Goal: Navigation & Orientation: Find specific page/section

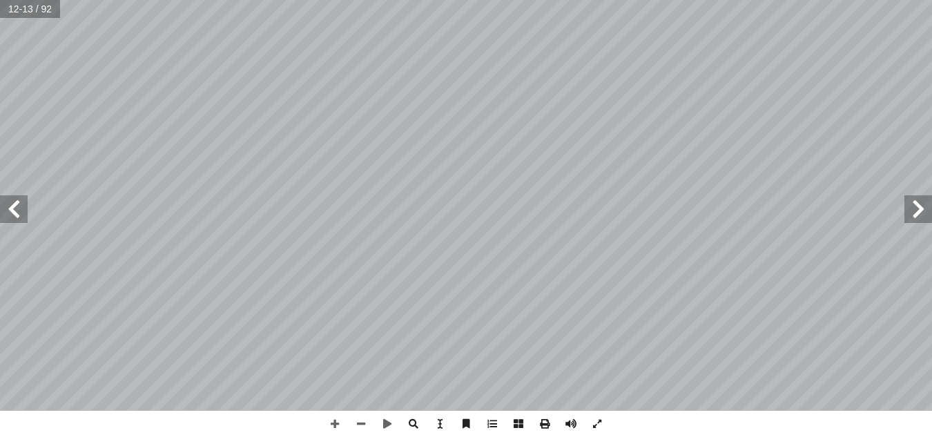
click at [22, 209] on span at bounding box center [14, 209] width 28 height 28
click at [926, 210] on span at bounding box center [918, 209] width 28 height 28
click at [21, 218] on span at bounding box center [14, 209] width 28 height 28
click at [916, 204] on span at bounding box center [918, 209] width 28 height 28
click at [340, 425] on span at bounding box center [335, 424] width 26 height 26
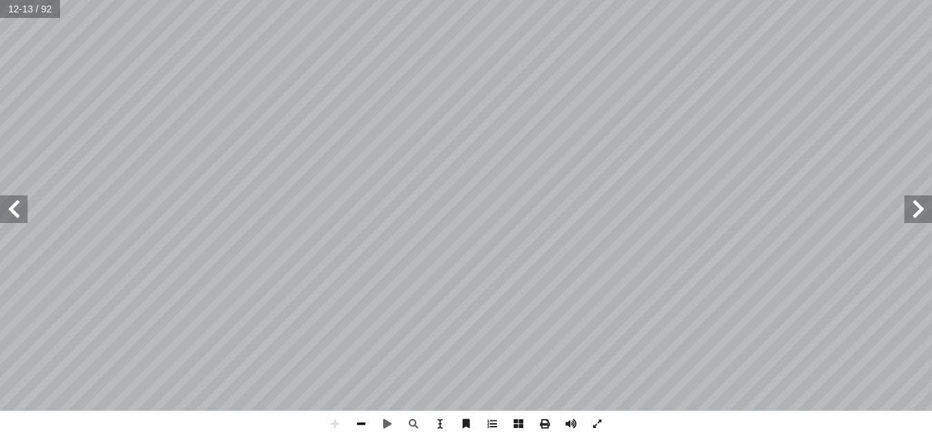
click at [352, 422] on span at bounding box center [361, 424] width 26 height 26
click at [8, 220] on span at bounding box center [14, 209] width 28 height 28
